Goal: Task Accomplishment & Management: Manage account settings

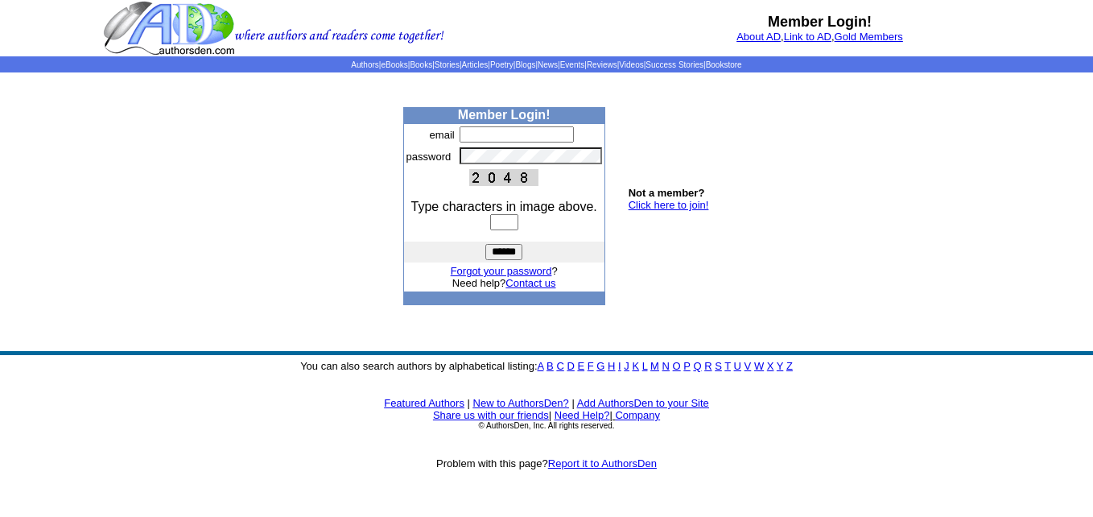
click at [469, 130] on input "text" at bounding box center [516, 134] width 114 height 16
type input "**********"
click at [492, 222] on input "text" at bounding box center [504, 222] width 28 height 16
type input "****"
click at [503, 253] on input "******" at bounding box center [503, 252] width 37 height 16
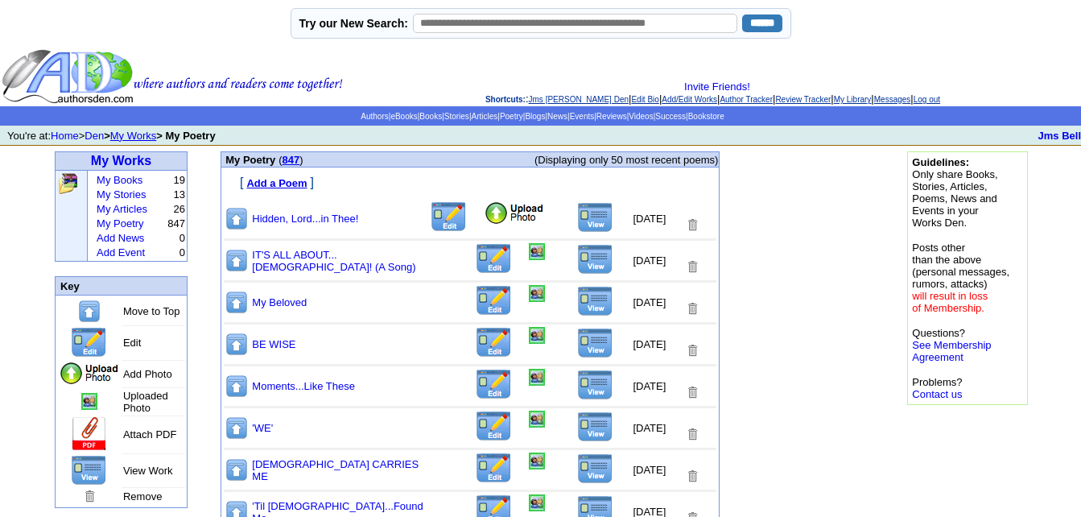
click at [484, 216] on img at bounding box center [514, 213] width 61 height 24
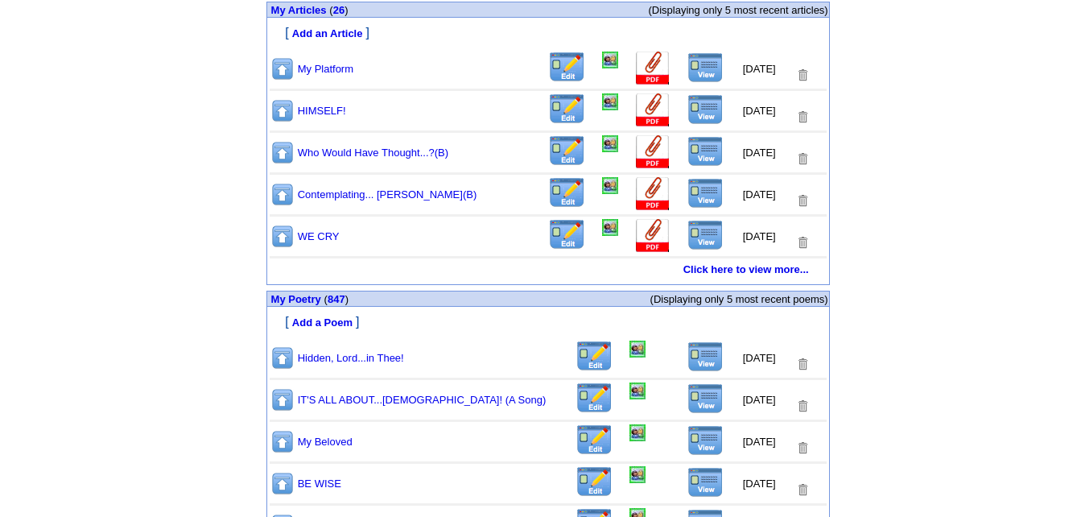
scroll to position [834, 0]
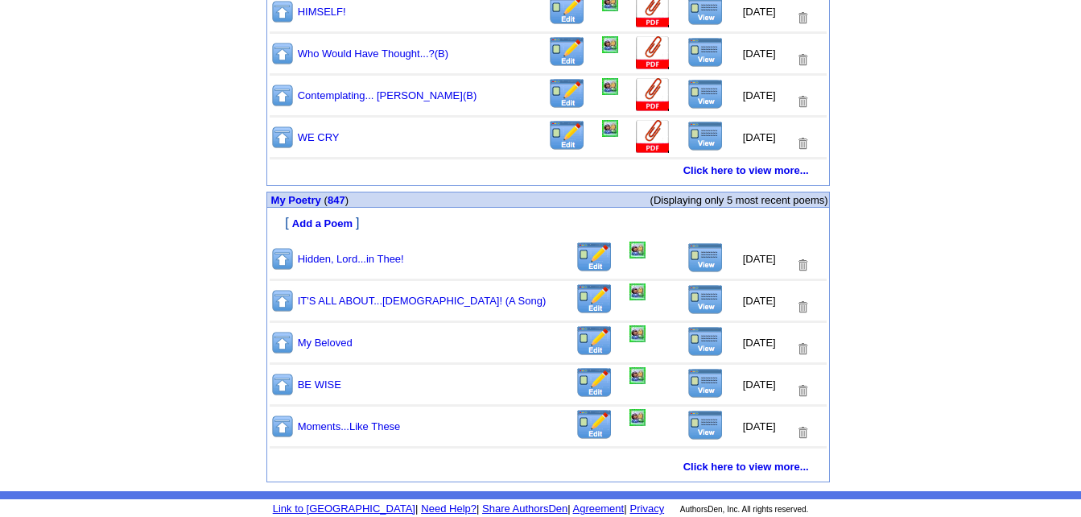
click at [694, 260] on img at bounding box center [705, 257] width 36 height 31
drag, startPoint x: 688, startPoint y: 257, endPoint x: 679, endPoint y: 254, distance: 9.2
click at [687, 254] on img at bounding box center [705, 257] width 36 height 31
click at [629, 249] on img at bounding box center [637, 249] width 16 height 17
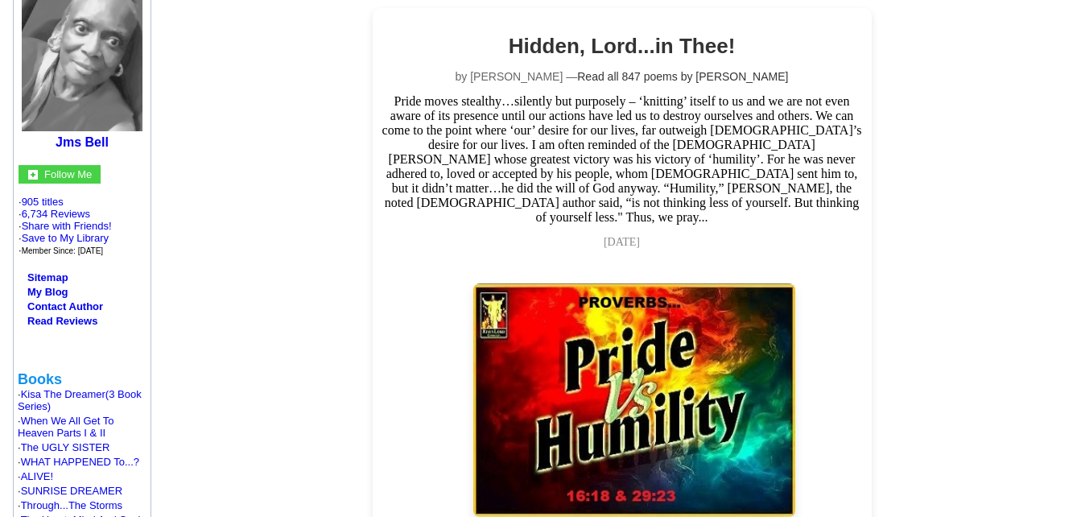
scroll to position [322, 0]
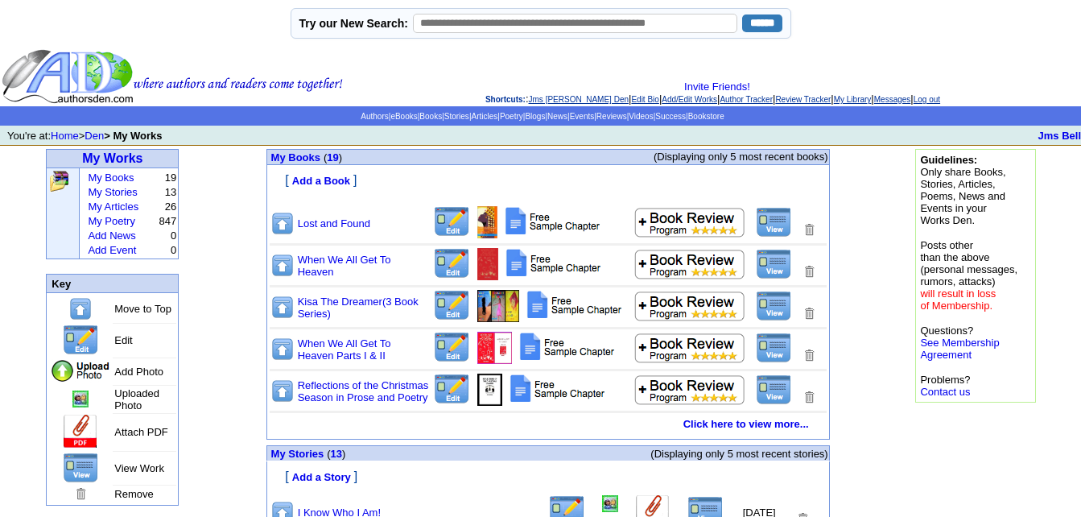
scroll to position [834, 0]
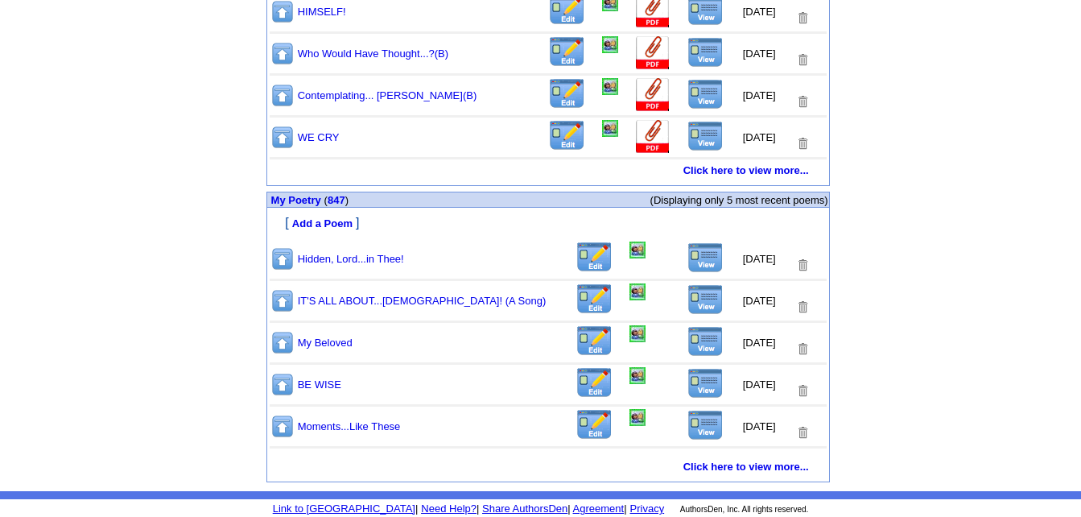
click at [629, 251] on img at bounding box center [637, 249] width 16 height 17
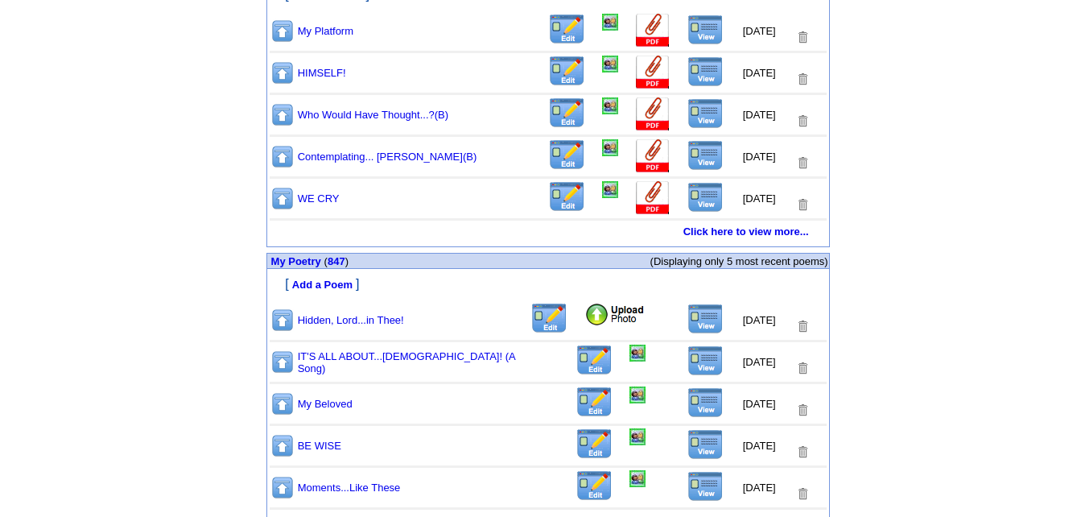
scroll to position [834, 0]
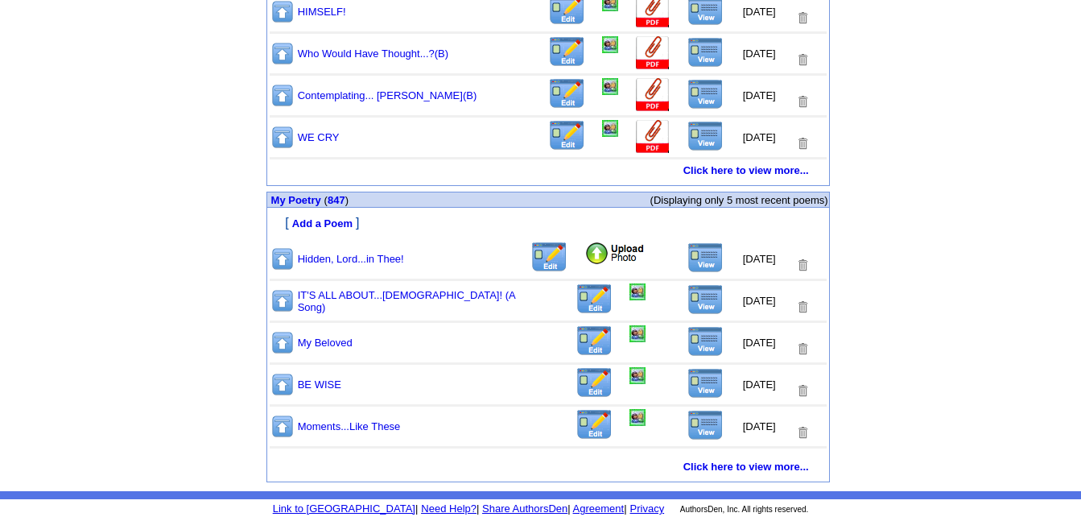
click at [587, 253] on img at bounding box center [614, 253] width 61 height 24
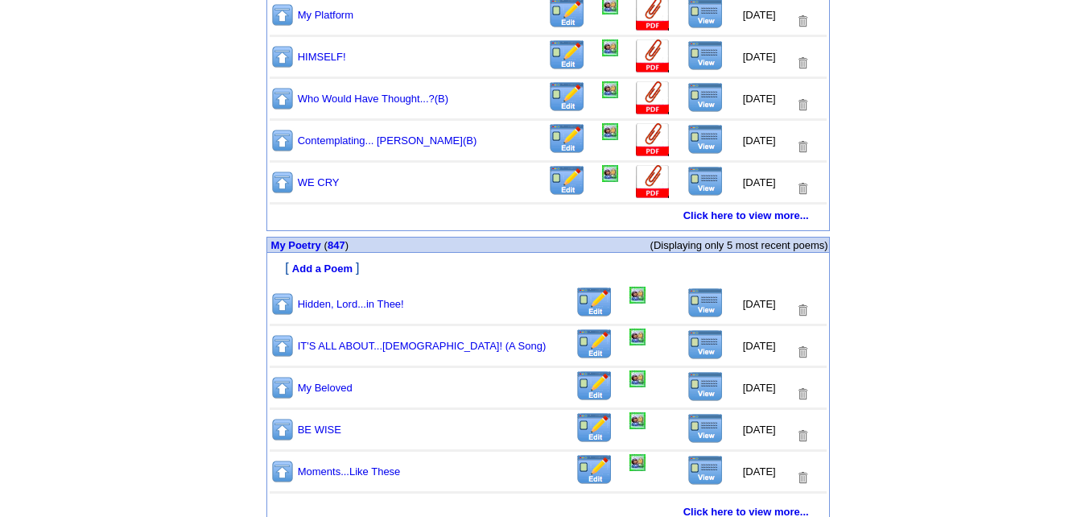
scroll to position [834, 0]
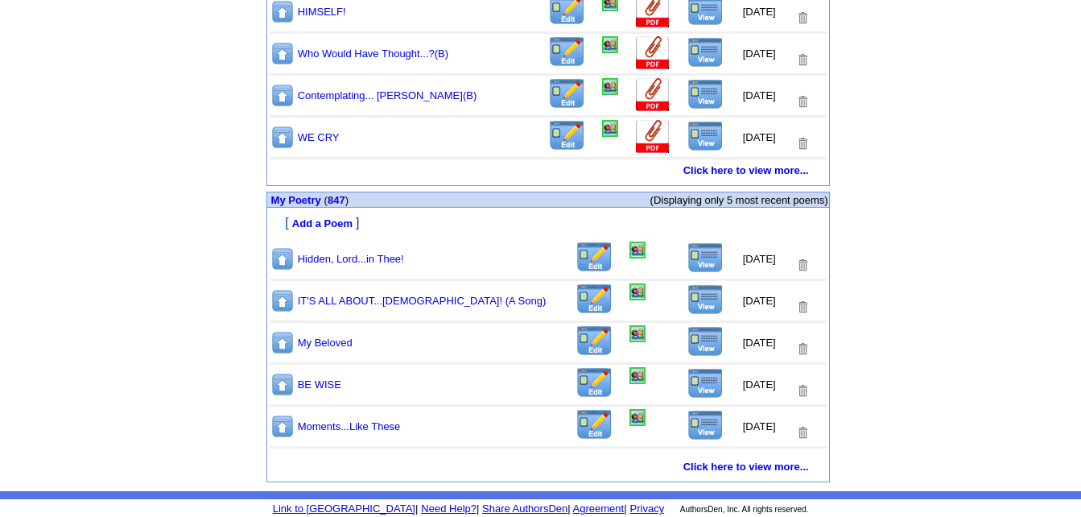
click at [697, 258] on img at bounding box center [705, 257] width 36 height 31
click at [629, 249] on img at bounding box center [637, 249] width 16 height 17
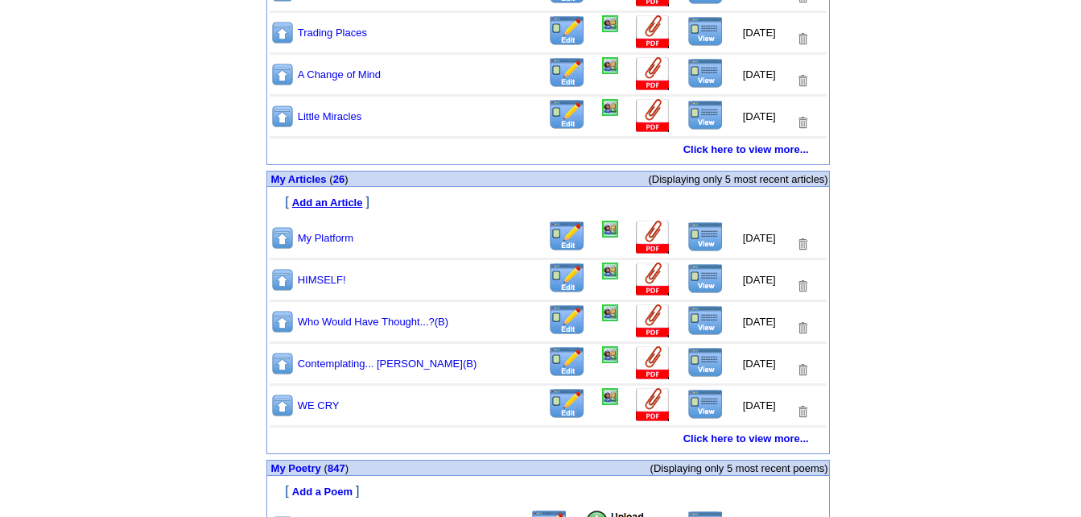
scroll to position [834, 0]
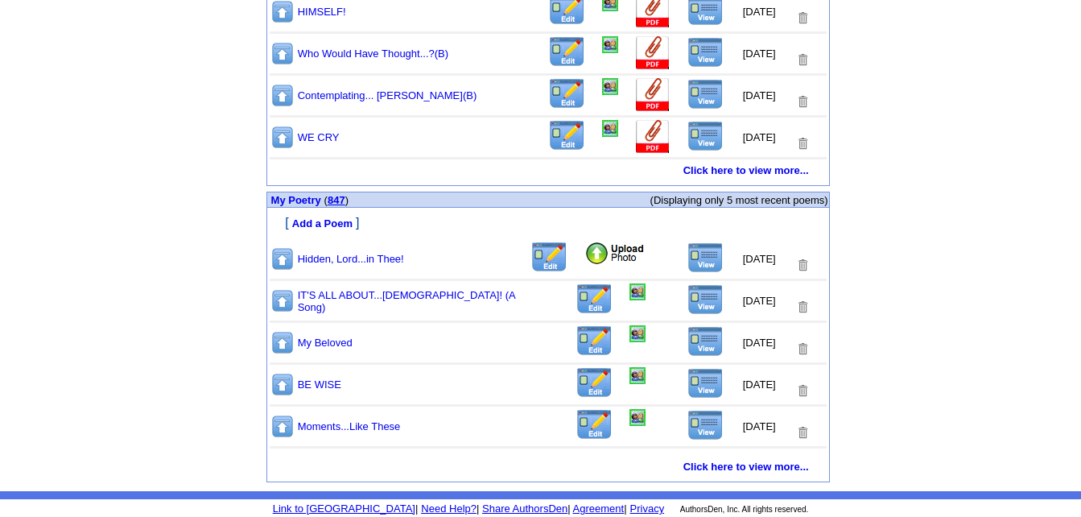
click at [335, 198] on link "847" at bounding box center [336, 200] width 18 height 12
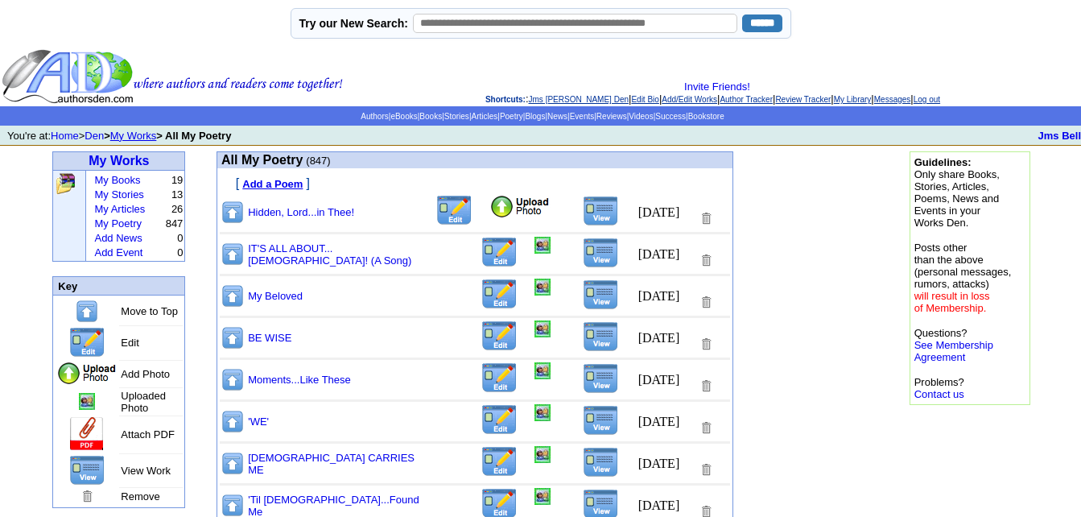
click at [489, 211] on img at bounding box center [519, 207] width 61 height 24
